Goal: Transaction & Acquisition: Obtain resource

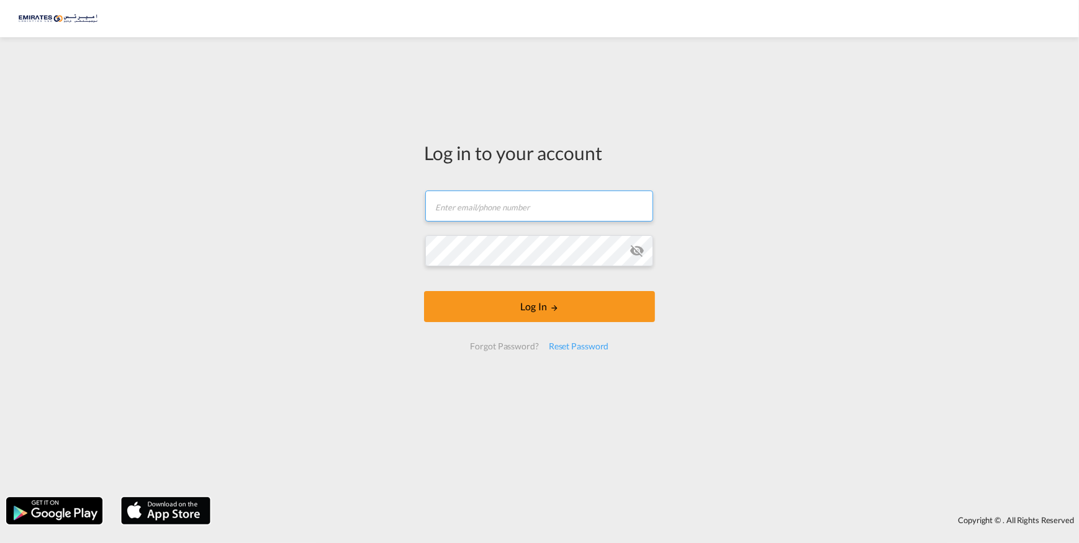
click at [509, 204] on input "text" at bounding box center [539, 206] width 228 height 31
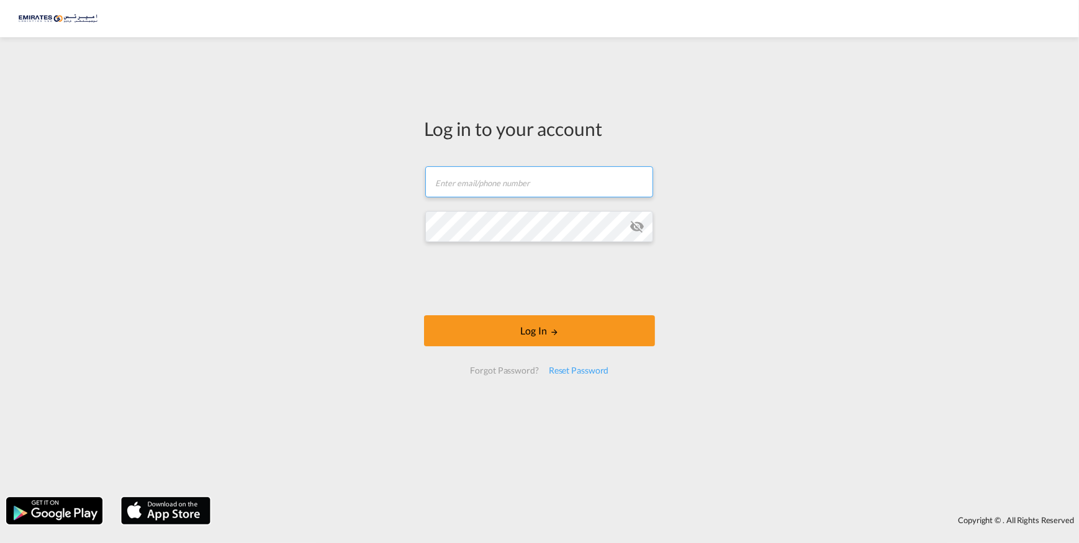
type input "samina@emirateslogistics.com"
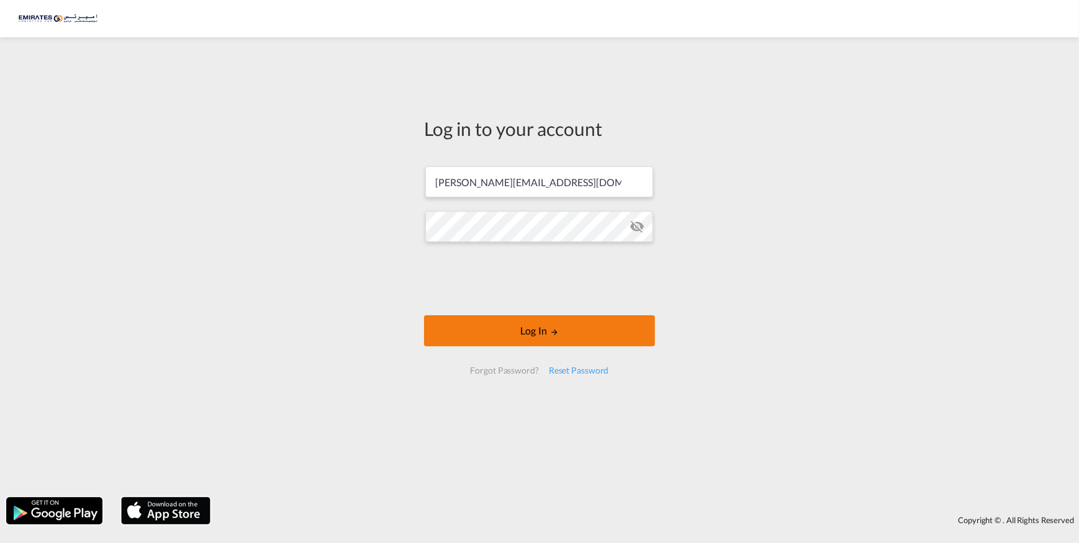
click at [529, 326] on button "Log In" at bounding box center [539, 330] width 231 height 31
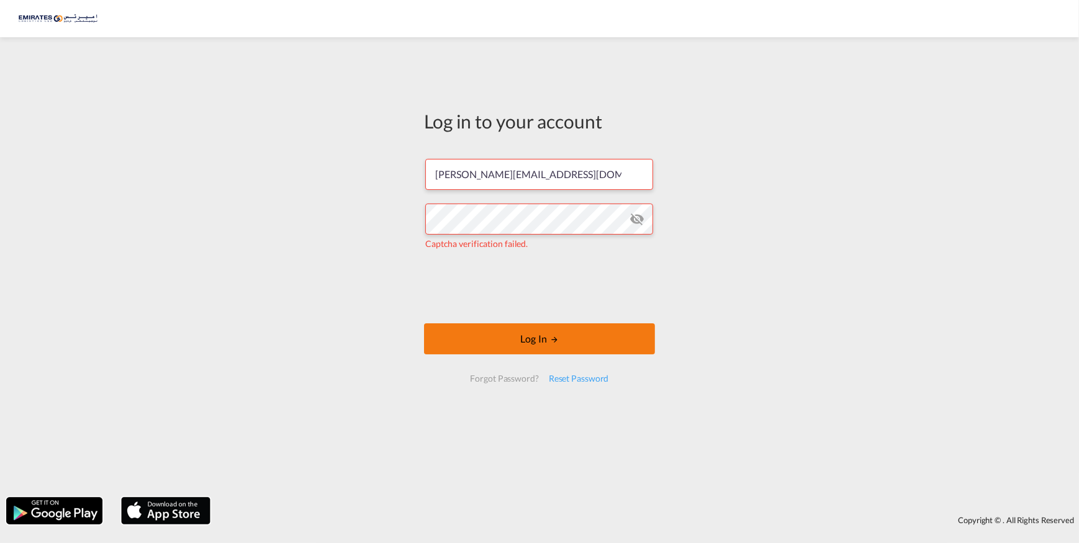
click at [522, 330] on button "Log In" at bounding box center [539, 338] width 231 height 31
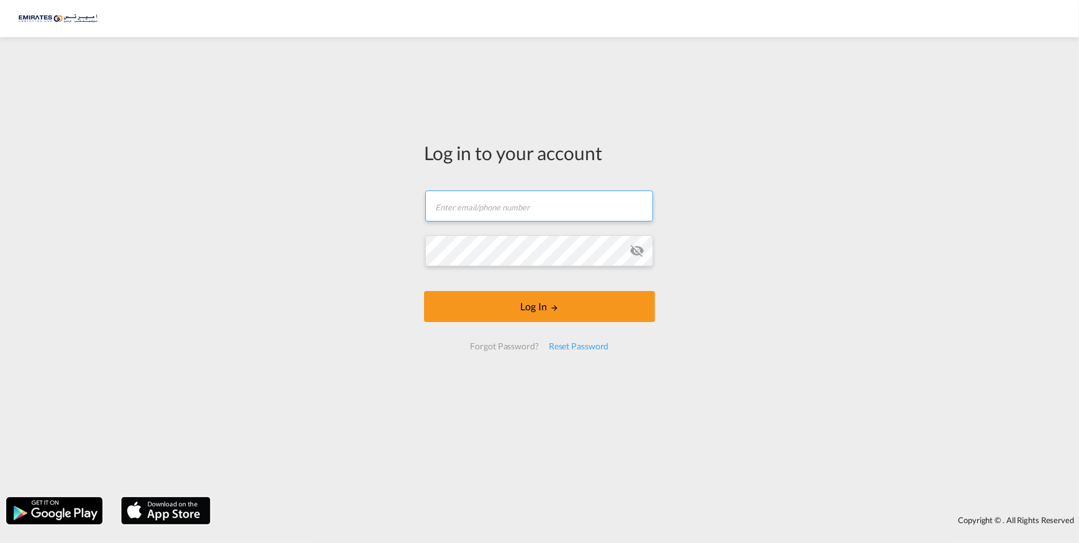
click at [454, 210] on form "Email field is required Password field is required Log In Forgot Password? Rese…" at bounding box center [539, 270] width 231 height 184
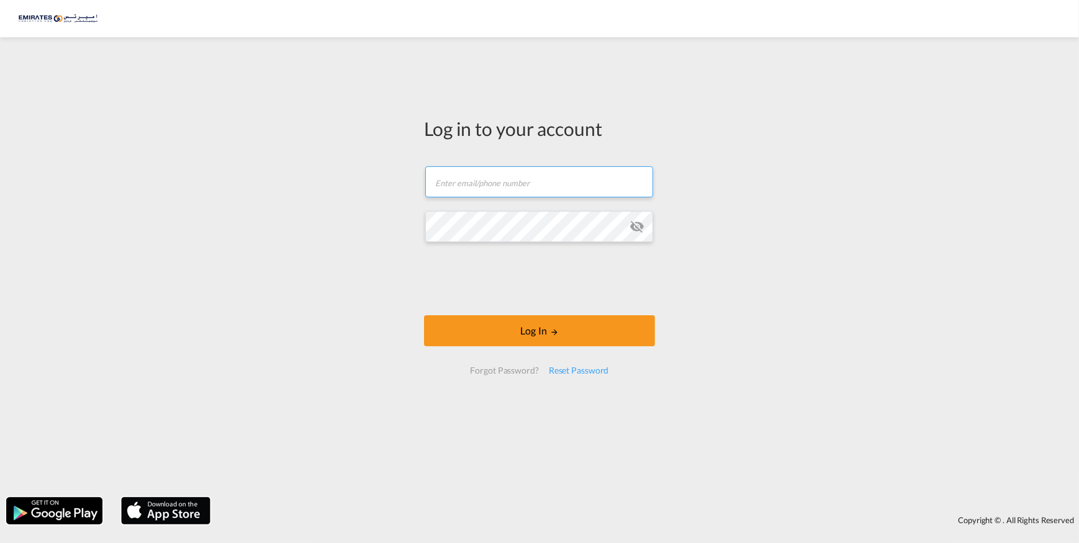
type input "[PERSON_NAME][EMAIL_ADDRESS][DOMAIN_NAME]"
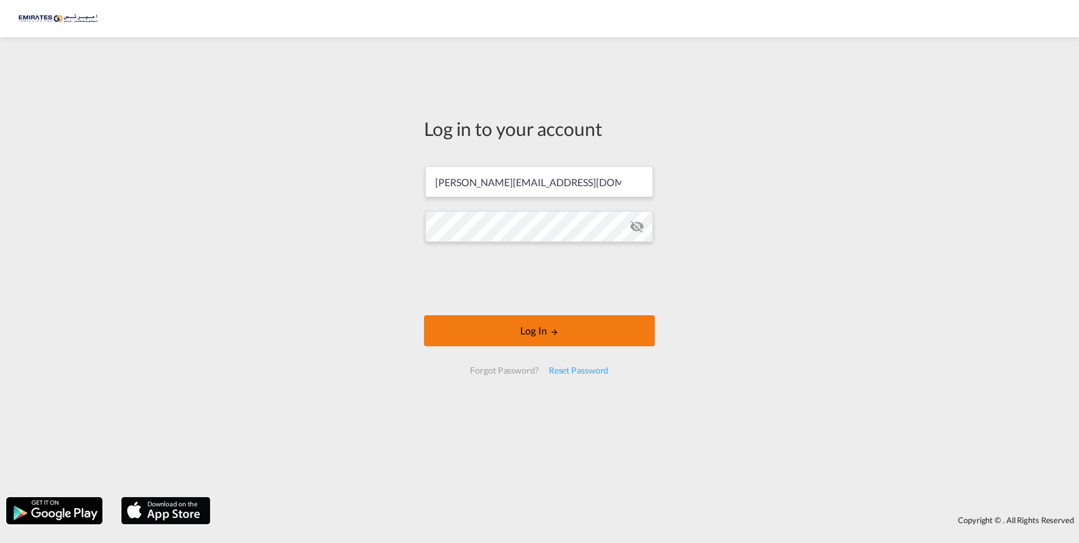
click at [497, 329] on button "Log In" at bounding box center [539, 330] width 231 height 31
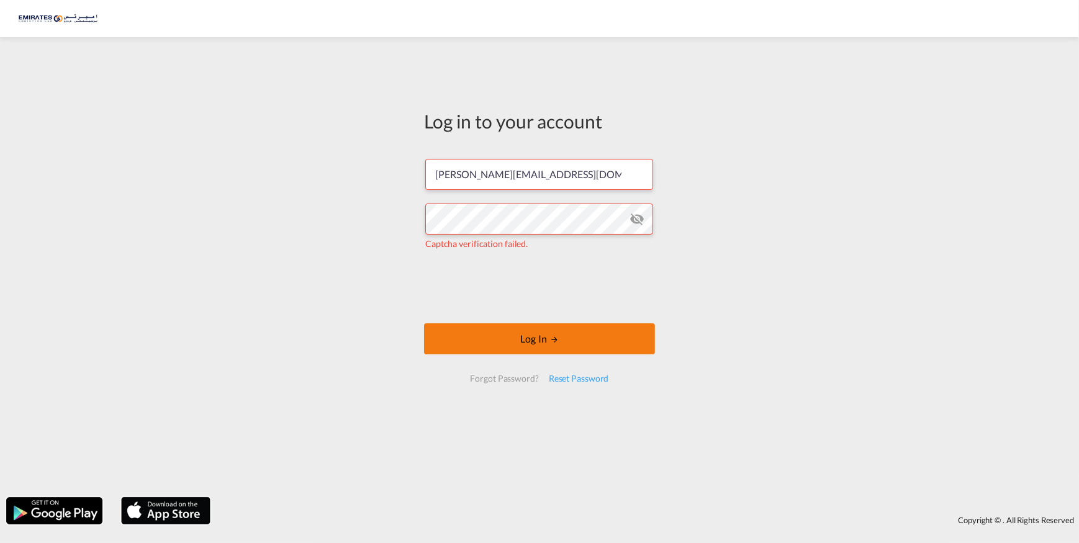
click at [515, 333] on button "Log In" at bounding box center [539, 338] width 231 height 31
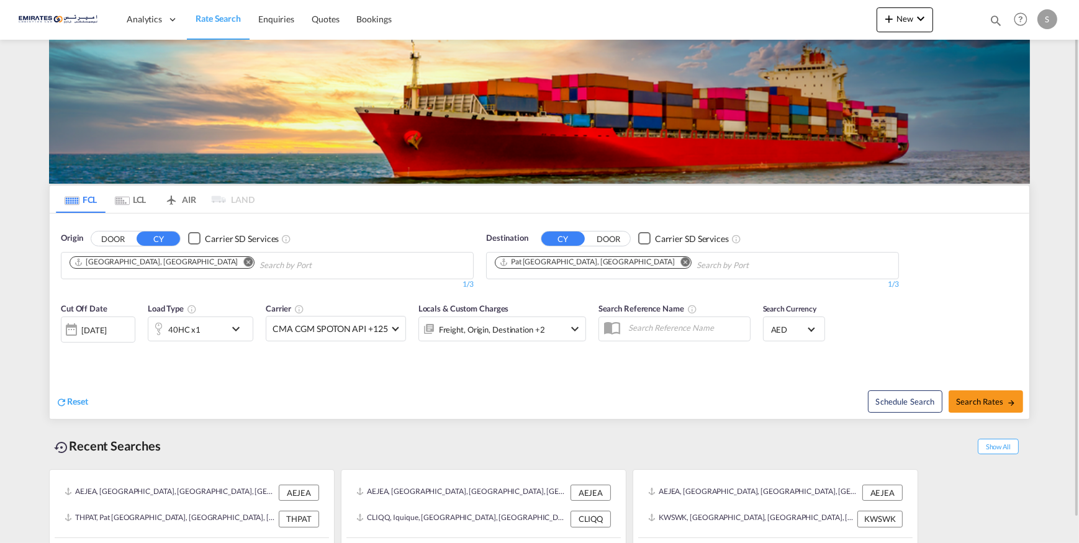
click at [680, 259] on md-icon "Remove" at bounding box center [684, 261] width 9 height 9
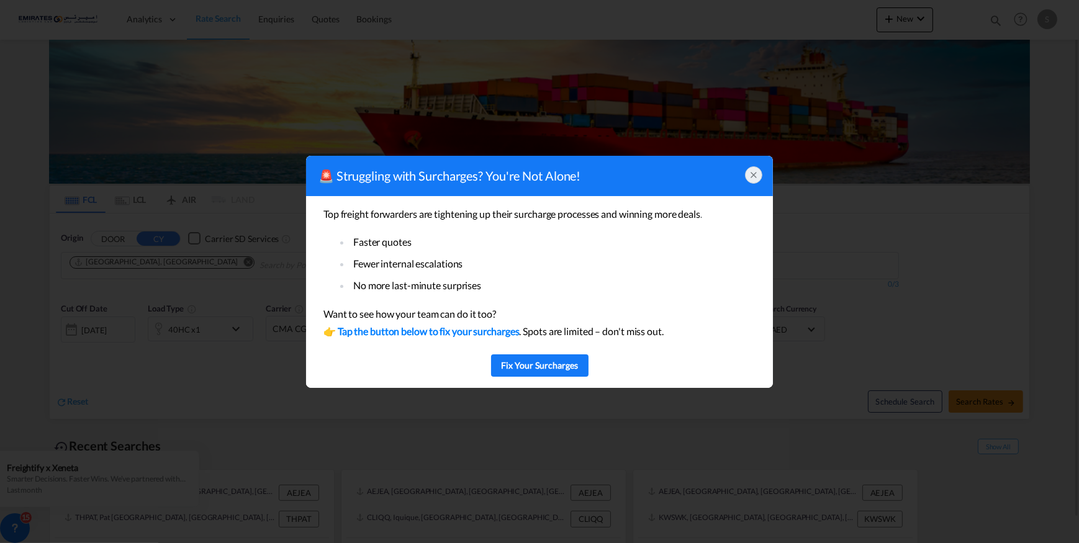
type input "DAMMAM"
click at [759, 174] on div at bounding box center [753, 174] width 17 height 17
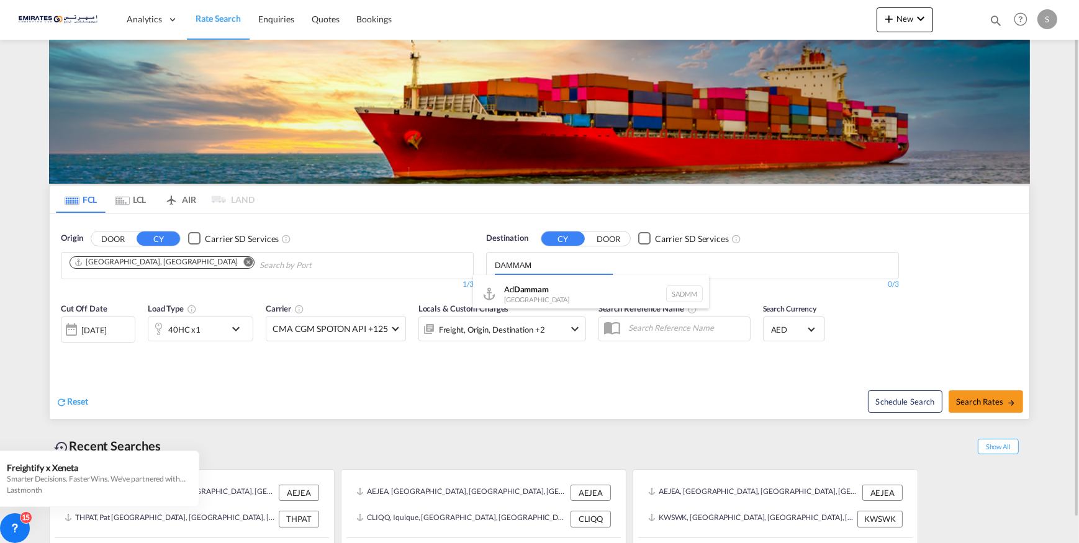
click at [579, 274] on body "Analytics Dashboard Rate Search Enquiries Quotes Bookings" at bounding box center [539, 271] width 1079 height 543
click at [553, 292] on div "Ad Dammam [GEOGRAPHIC_DATA] [GEOGRAPHIC_DATA]" at bounding box center [591, 293] width 236 height 37
click at [107, 329] on div "[DATE]" at bounding box center [93, 330] width 25 height 11
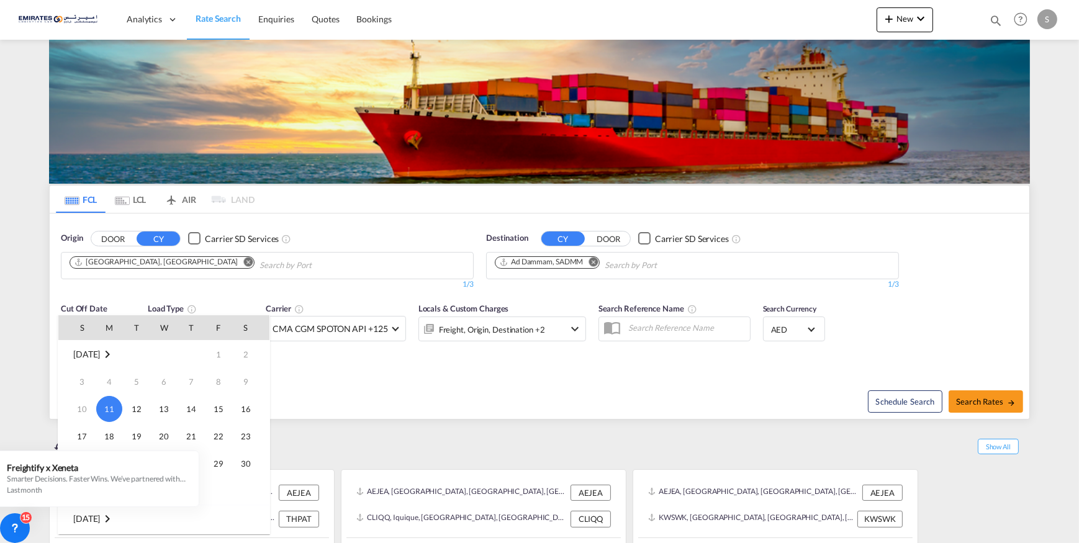
click at [101, 409] on span "11" at bounding box center [109, 409] width 26 height 26
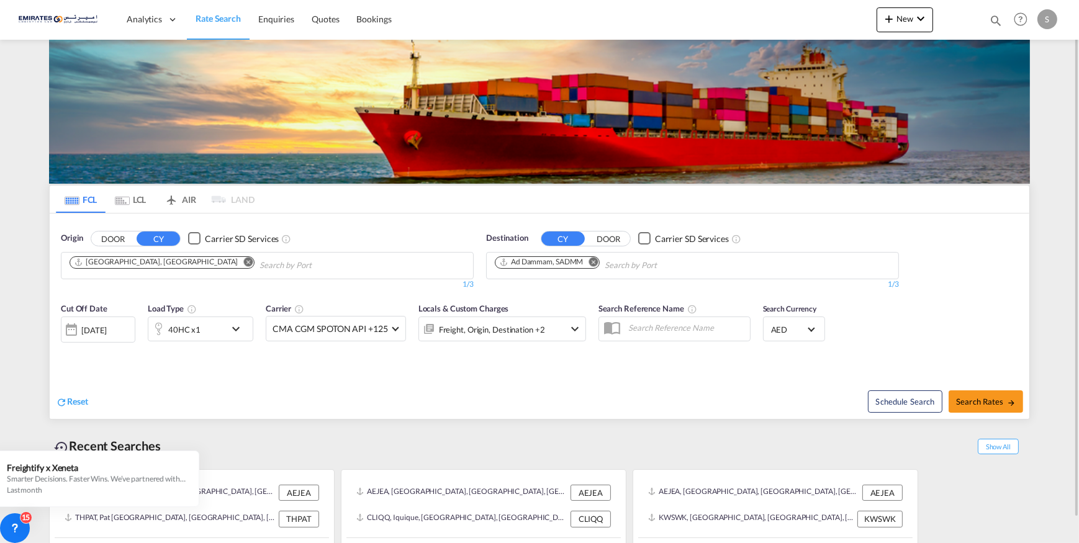
click at [369, 401] on div "Reset" at bounding box center [299, 392] width 487 height 34
click at [982, 397] on span "Search Rates" at bounding box center [986, 402] width 60 height 10
type input "AEJEA to SADMM / [DATE]"
